Goal: Information Seeking & Learning: Understand process/instructions

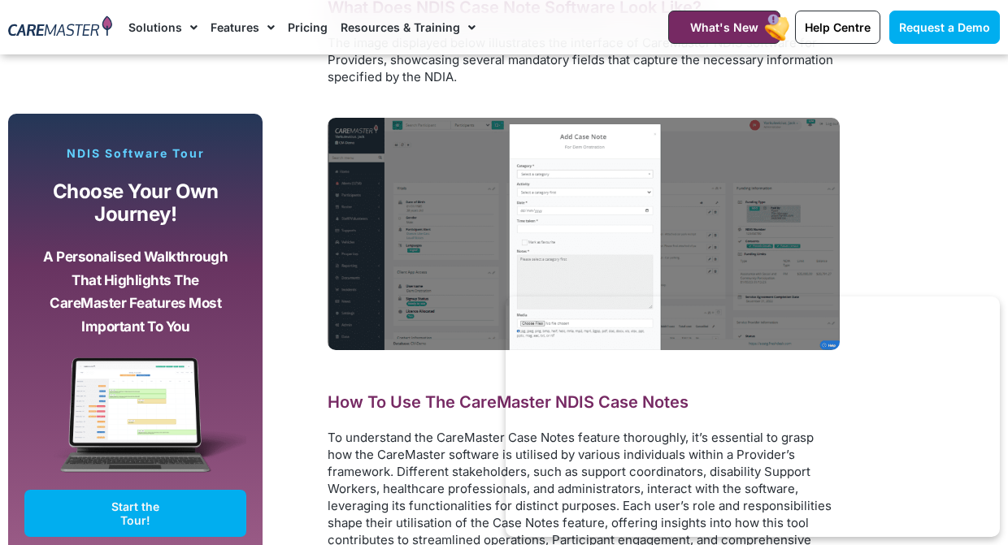
scroll to position [6906, 0]
click at [574, 168] on img at bounding box center [583, 234] width 512 height 232
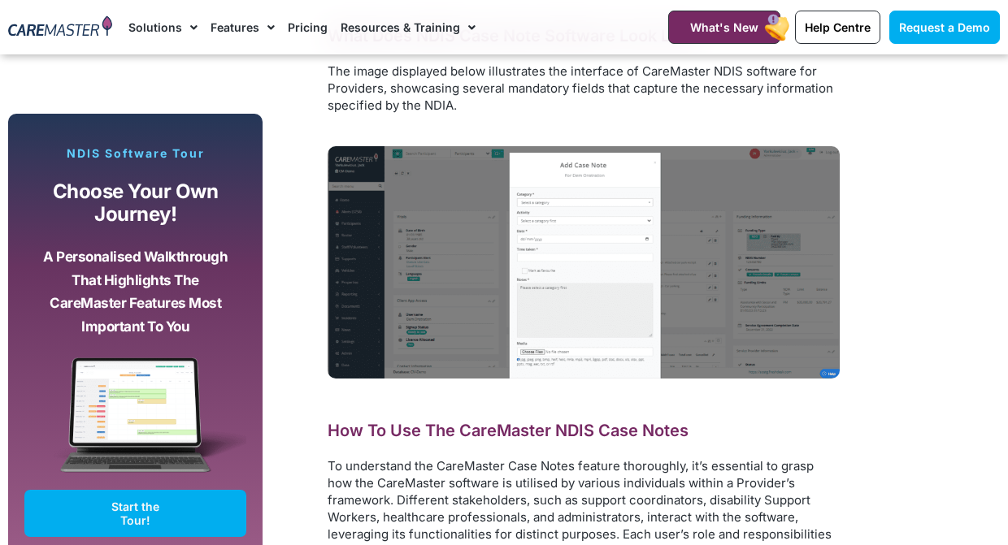
scroll to position [6748, 0]
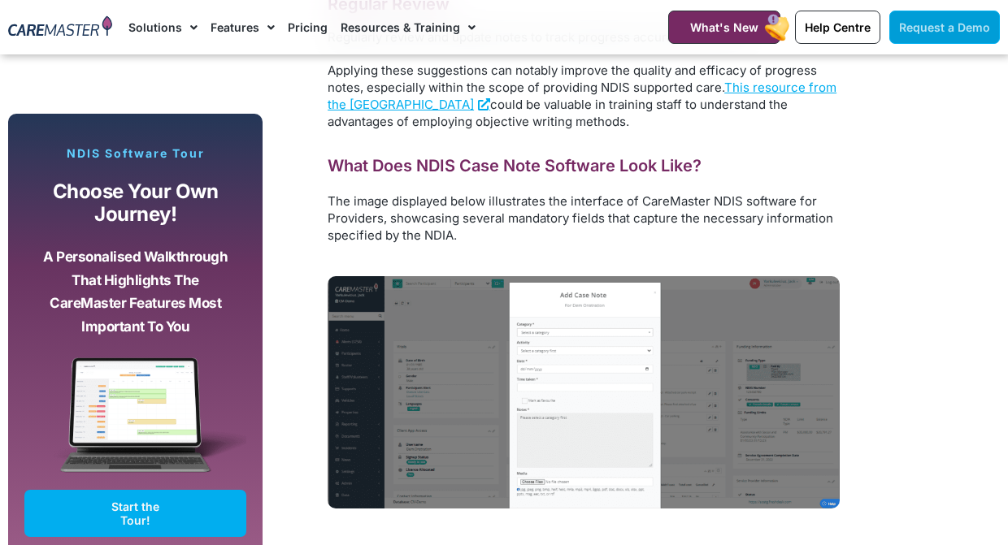
click at [931, 31] on span "Request a Demo" at bounding box center [944, 27] width 91 height 14
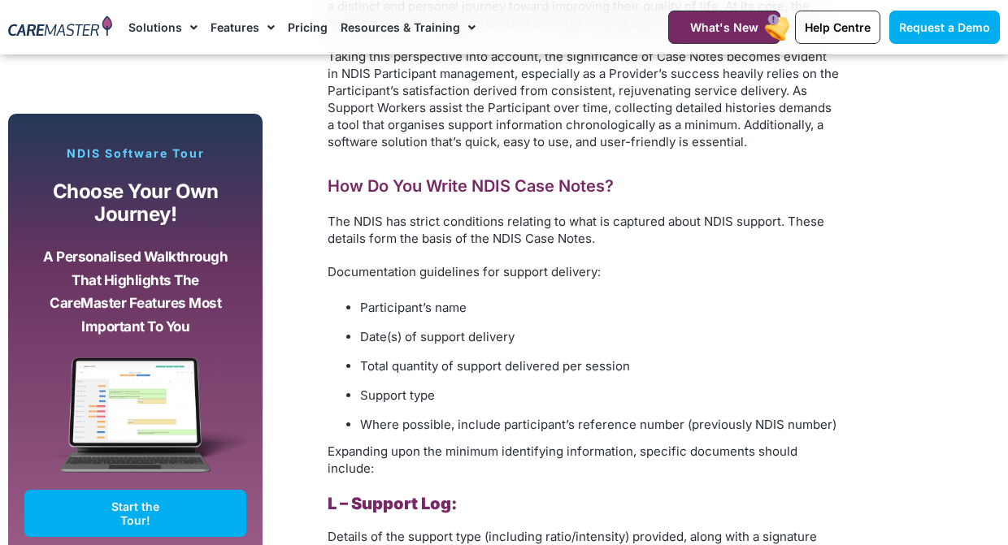
scroll to position [1576, 0]
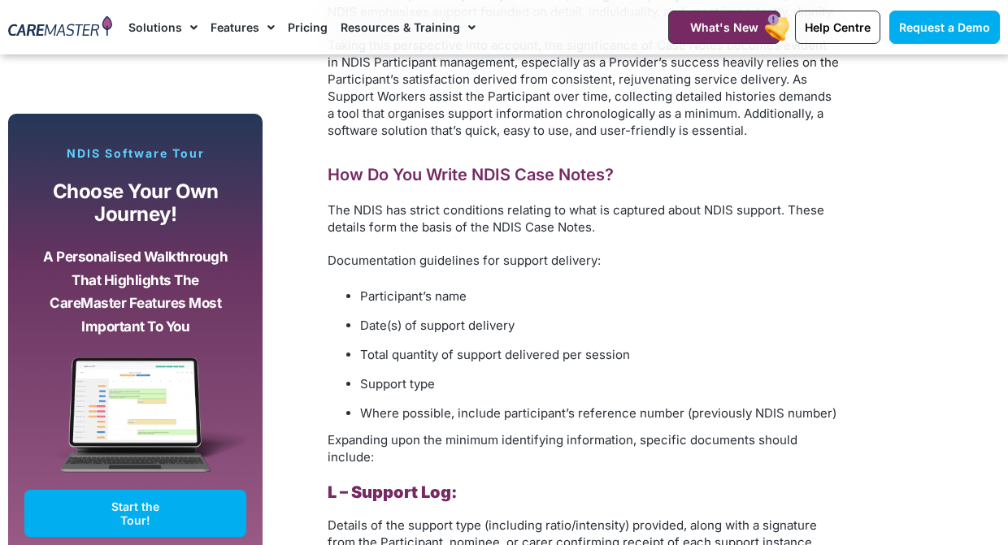
click at [365, 297] on span "Participant’s name" at bounding box center [413, 295] width 106 height 15
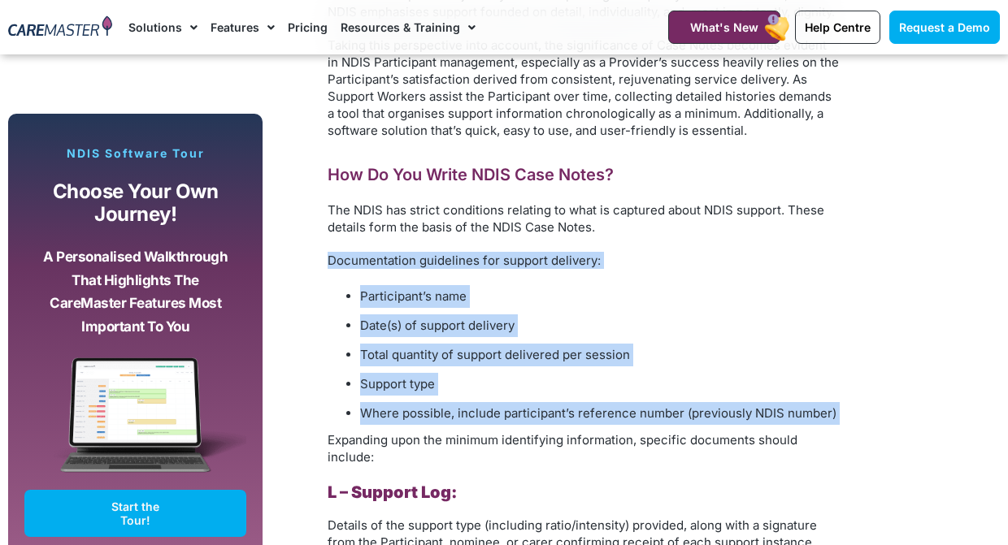
drag, startPoint x: 329, startPoint y: 258, endPoint x: 455, endPoint y: 427, distance: 211.4
click at [455, 427] on div "What Are NDIS Case Notes? NDIS Case Notes are comprehensive records that detail…" at bounding box center [583, 378] width 512 height 1322
copy div "Documentation guidelines for support delivery: Participant’s name Date(s) of su…"
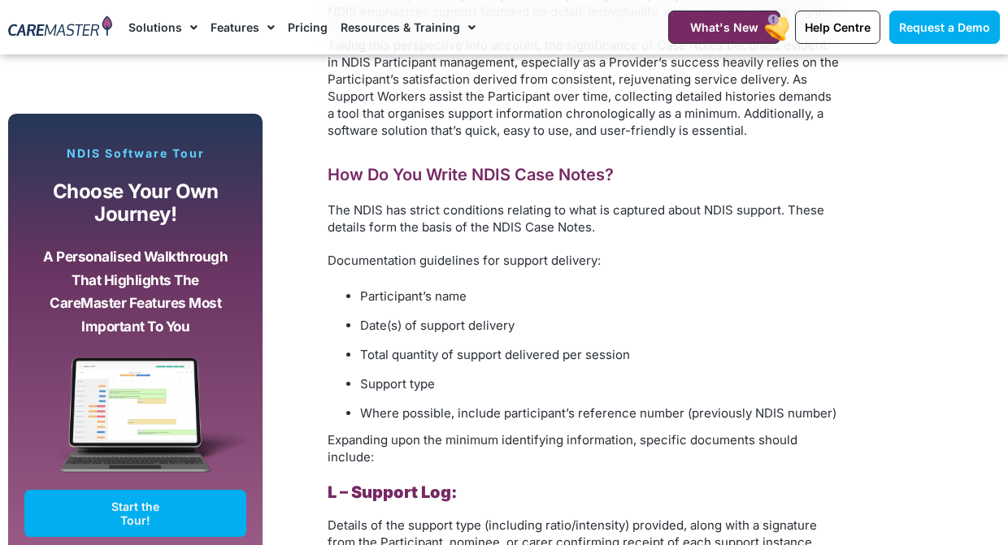
click at [649, 228] on p "The NDIS has strict conditions relating to what is captured about NDIS support.…" at bounding box center [583, 219] width 512 height 34
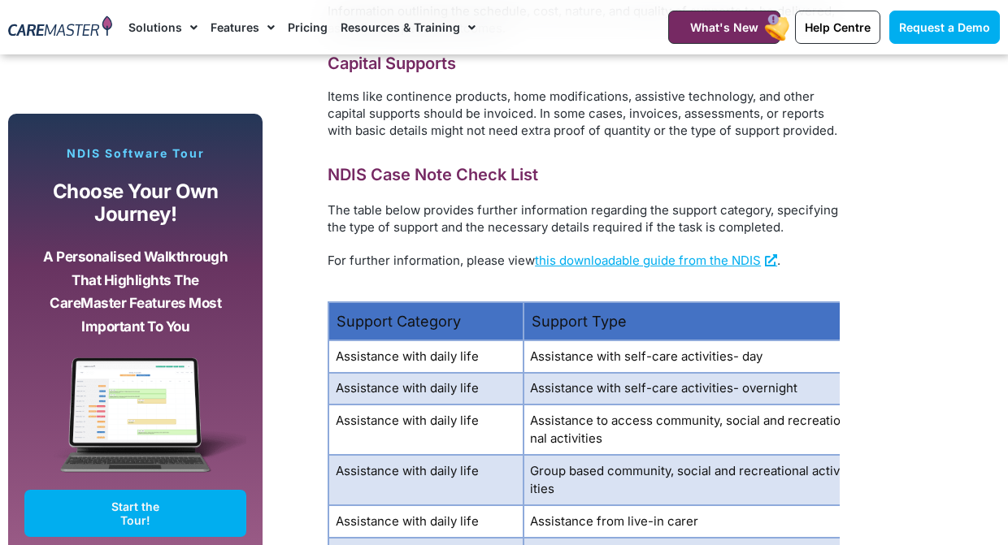
scroll to position [2367, 0]
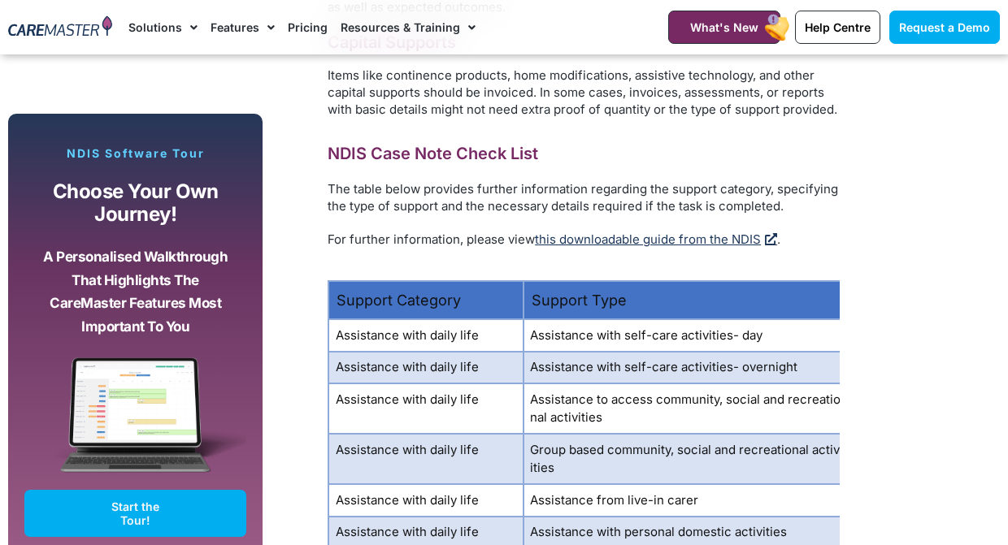
click at [588, 237] on link "this downloadable guide from the NDIS" at bounding box center [656, 239] width 242 height 15
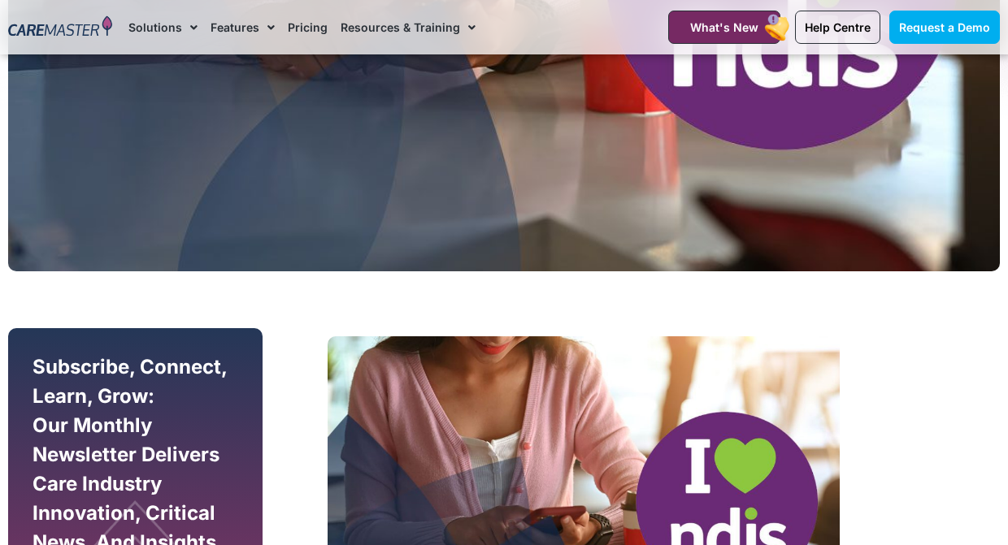
scroll to position [606, 0]
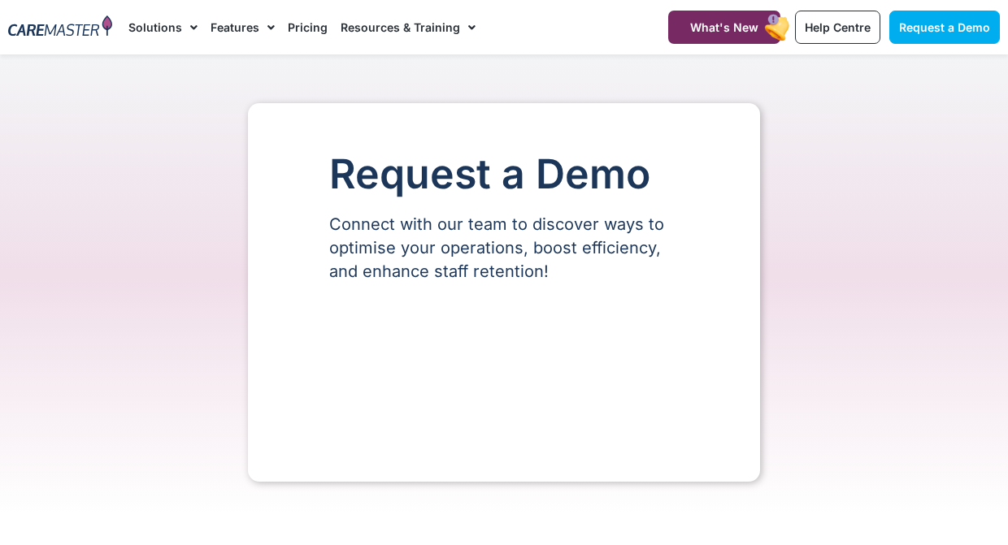
select select "**"
